Goal: Find contact information: Find contact information

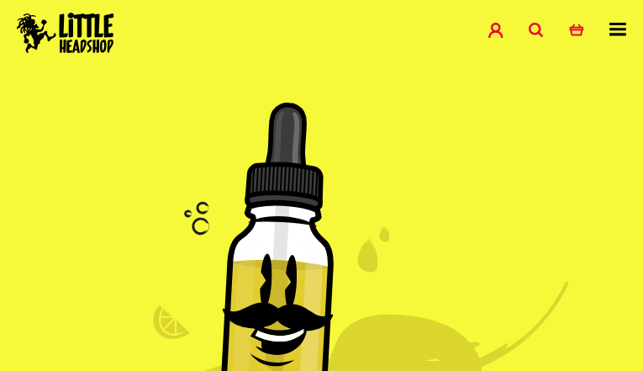
type input "ZkkUkmYeWjIG"
type input "[EMAIL_ADDRESS][DOMAIN_NAME]"
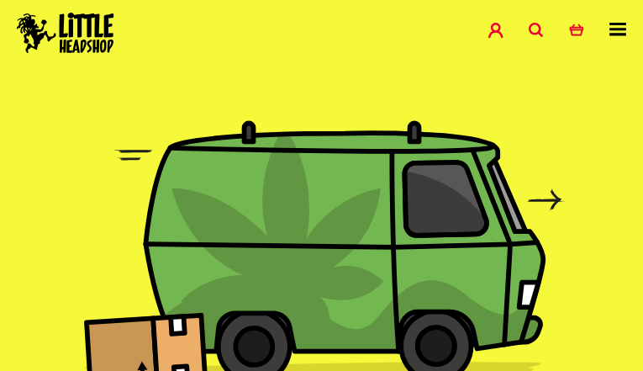
type input "DjigiKSLHy"
type input "[EMAIL_ADDRESS][DOMAIN_NAME]"
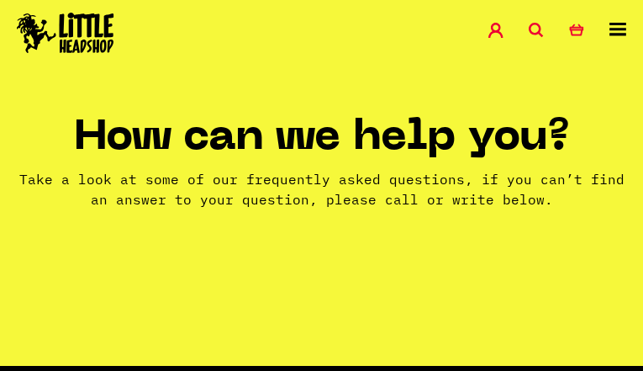
type input "AfwMljUHVDt"
type input "[EMAIL_ADDRESS][DOMAIN_NAME]"
